Goal: Go to known website: Access a specific website the user already knows

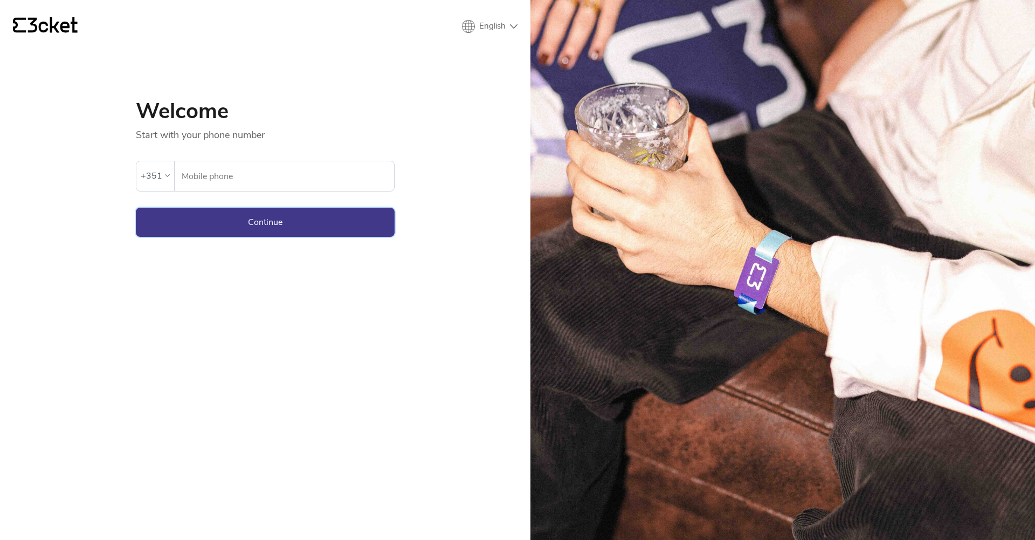
type input "964948293"
click at [327, 232] on button "Continue" at bounding box center [265, 222] width 259 height 29
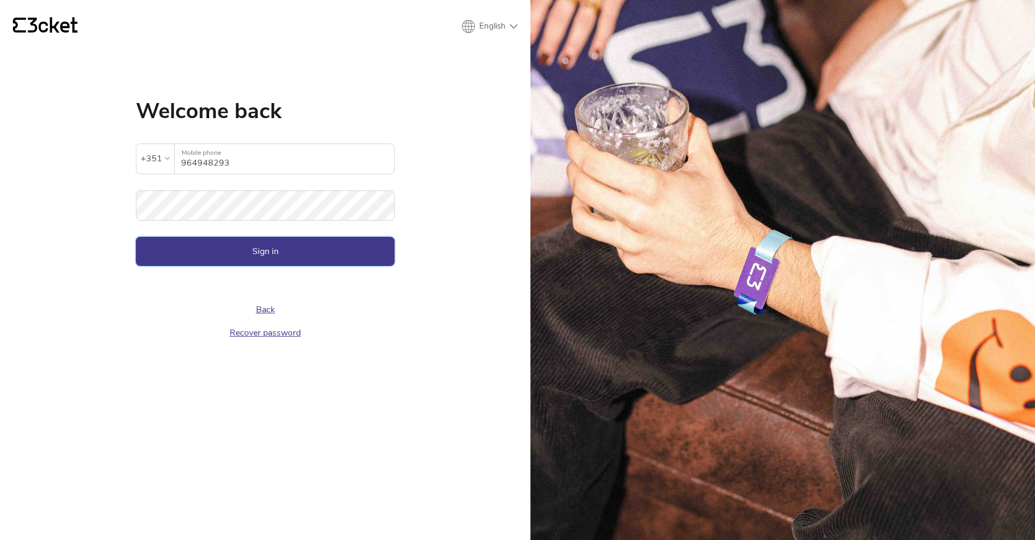
click at [313, 245] on button "Sign in" at bounding box center [265, 251] width 259 height 29
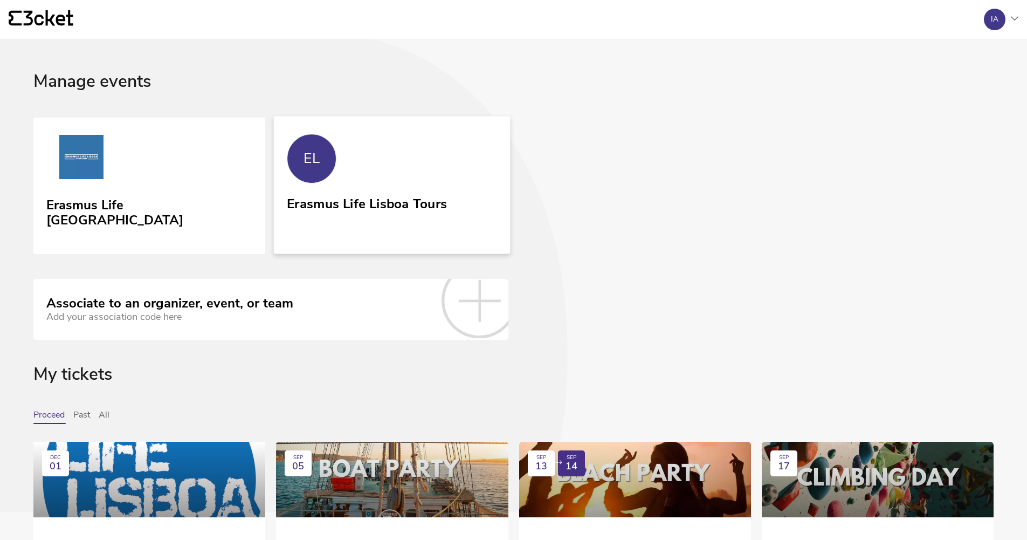
click at [334, 230] on div "Erasmus Life Lisboa Tours" at bounding box center [367, 214] width 160 height 44
click at [162, 194] on div "Erasmus Life [GEOGRAPHIC_DATA]" at bounding box center [149, 211] width 210 height 35
click at [392, 175] on link "EL Erasmus Life Lisboa Tours" at bounding box center [392, 184] width 237 height 137
